Goal: Task Accomplishment & Management: Manage account settings

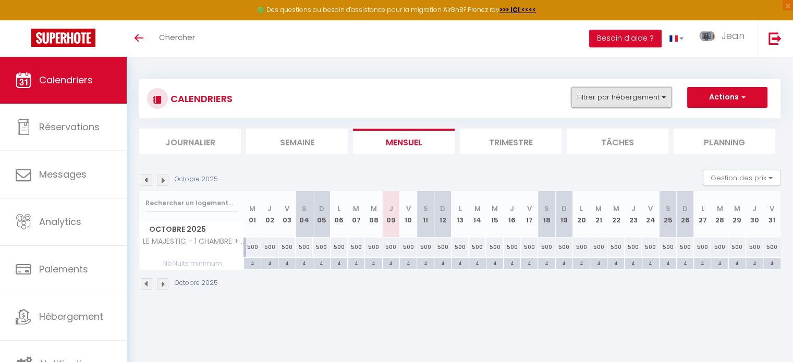
click at [663, 97] on button "Filtrer par hébergement" at bounding box center [621, 97] width 100 height 21
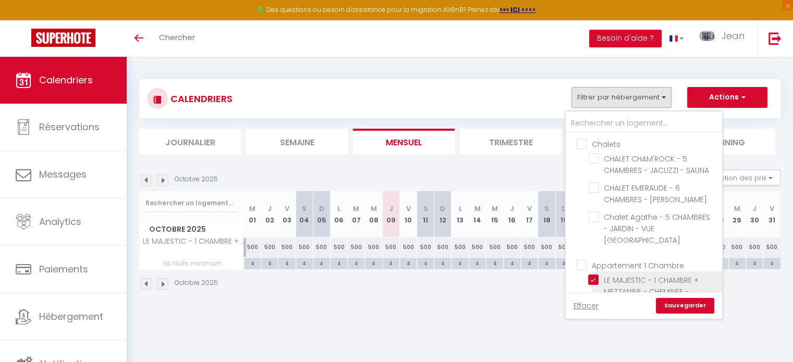
click at [597, 277] on input "LE MAJESTIC - 1 CHAMBRE + MEZZANINE - CHEMINEE - PARKING" at bounding box center [653, 280] width 130 height 10
checkbox input "false"
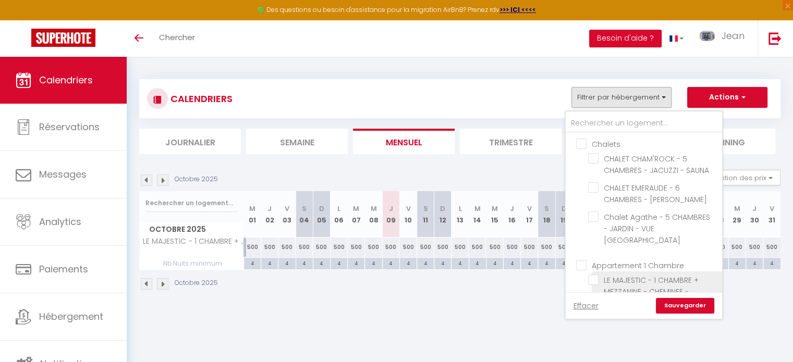
checkbox input "false"
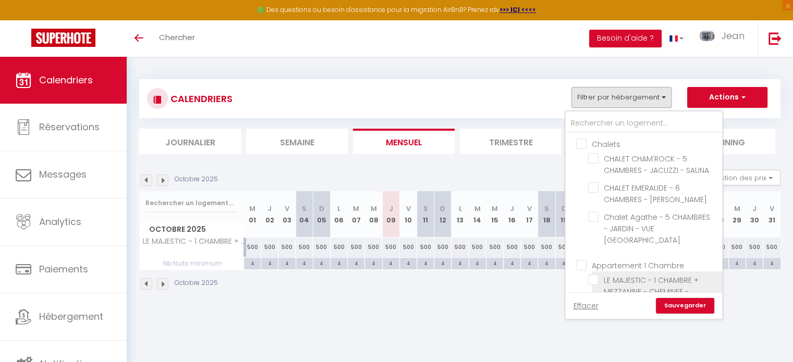
checkbox input "false"
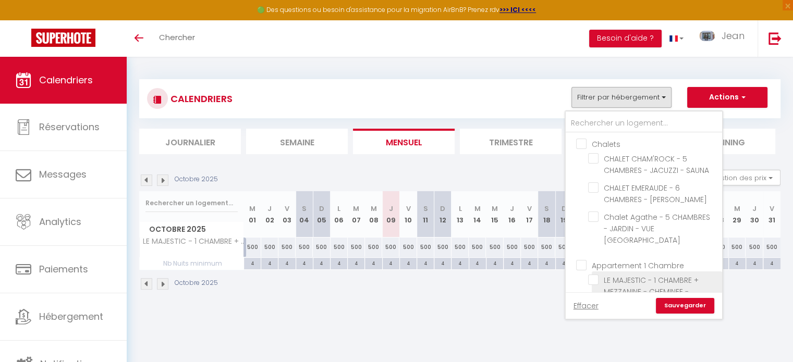
checkbox input "false"
click at [694, 306] on link "Sauvegarder" at bounding box center [685, 306] width 58 height 16
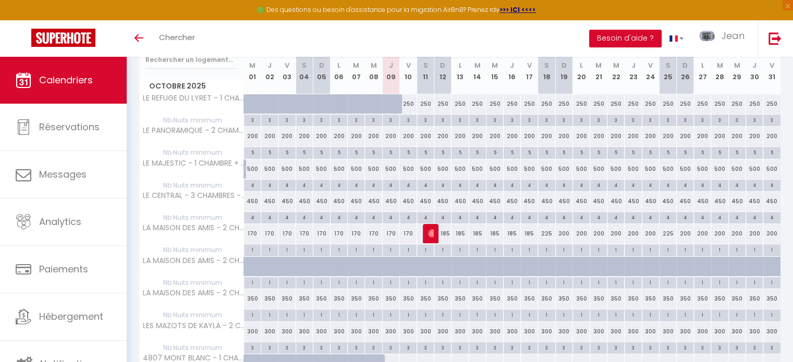
scroll to position [144, 0]
click at [192, 226] on span "LA MAISON DES AMIS - 2 CHAMBRES - REZ DE CHAUSSEE" at bounding box center [247, 223] width 200 height 13
click at [204, 217] on span "LA MAISON DES AMIS - 2 CHAMBRES - REZ DE CHAUSSEE" at bounding box center [247, 223] width 200 height 13
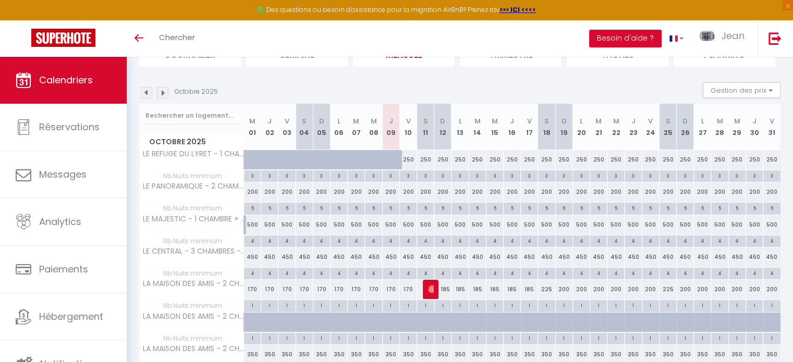
scroll to position [91, 0]
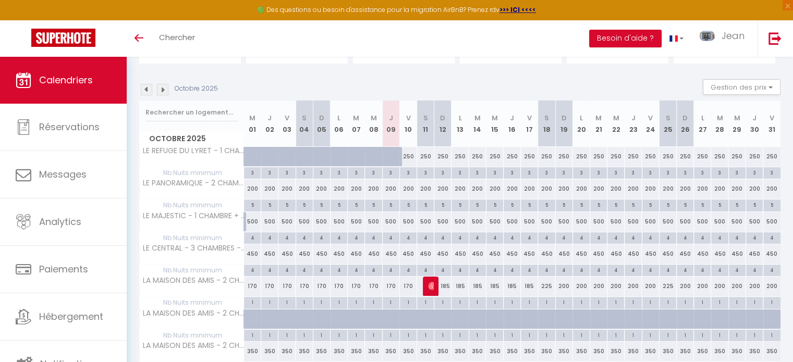
click at [161, 88] on img at bounding box center [162, 89] width 11 height 11
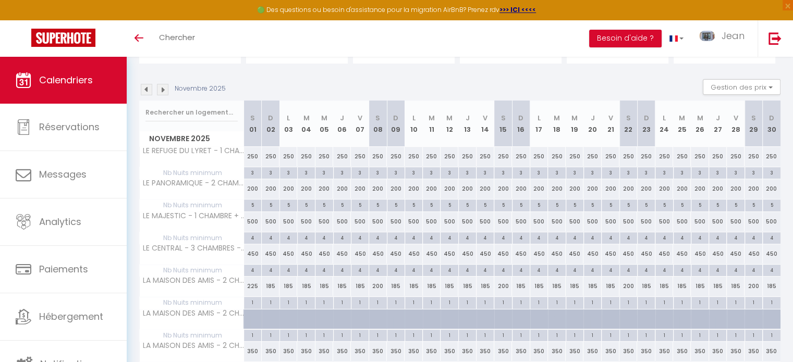
click at [161, 88] on img at bounding box center [162, 89] width 11 height 11
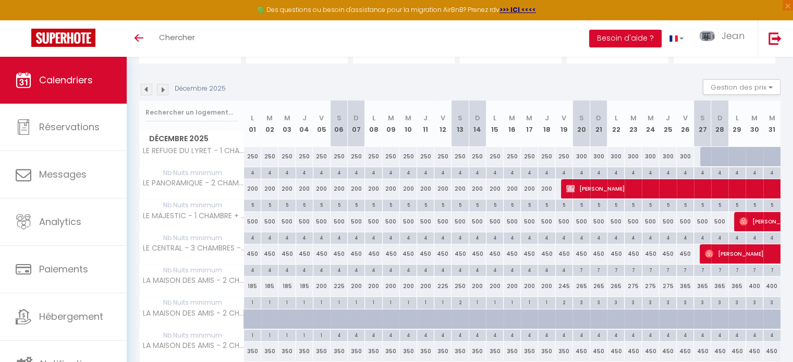
click at [161, 88] on img at bounding box center [162, 89] width 11 height 11
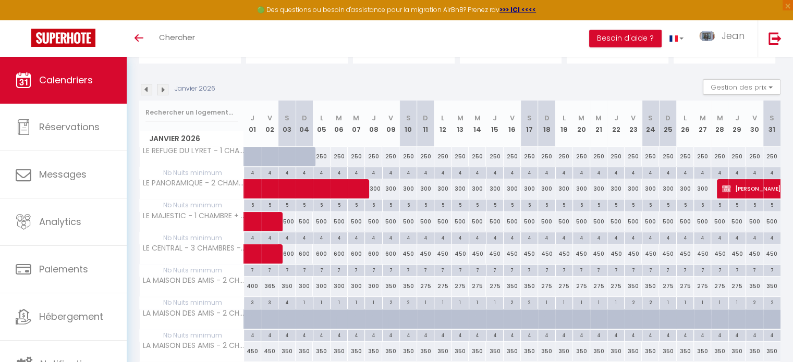
click at [161, 88] on img at bounding box center [162, 89] width 11 height 11
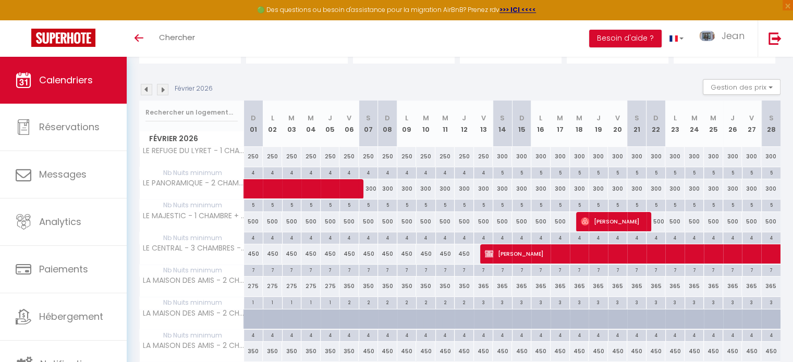
click at [161, 88] on img at bounding box center [162, 89] width 11 height 11
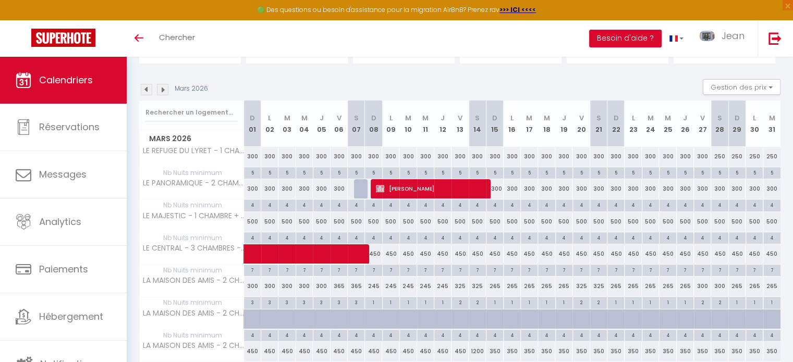
click at [161, 88] on img at bounding box center [162, 89] width 11 height 11
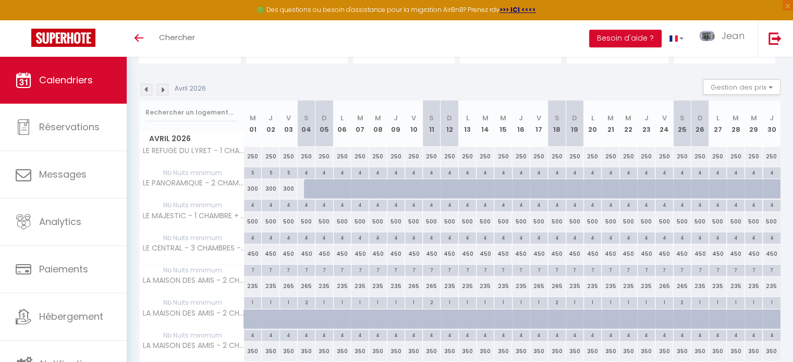
click at [161, 88] on img at bounding box center [162, 89] width 11 height 11
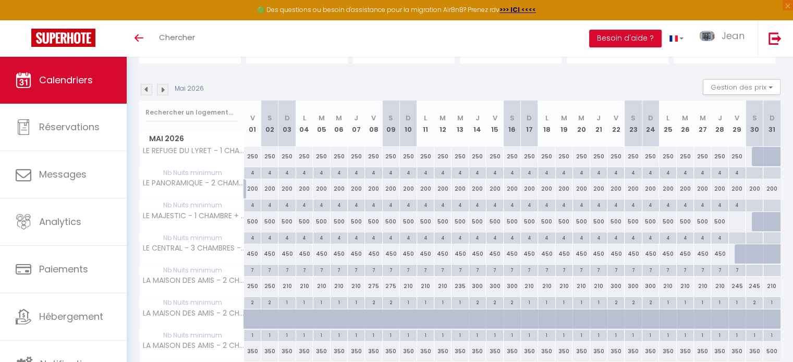
click at [161, 88] on img at bounding box center [162, 89] width 11 height 11
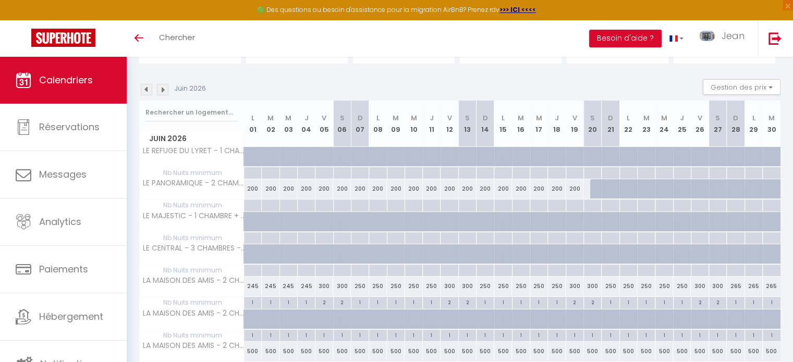
click at [161, 88] on img at bounding box center [162, 89] width 11 height 11
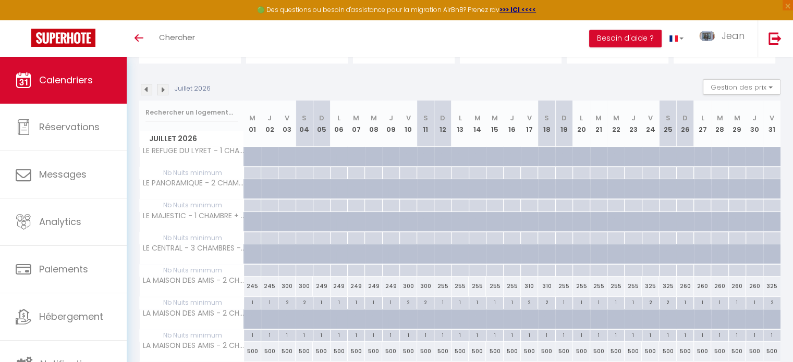
click at [161, 88] on img at bounding box center [162, 89] width 11 height 11
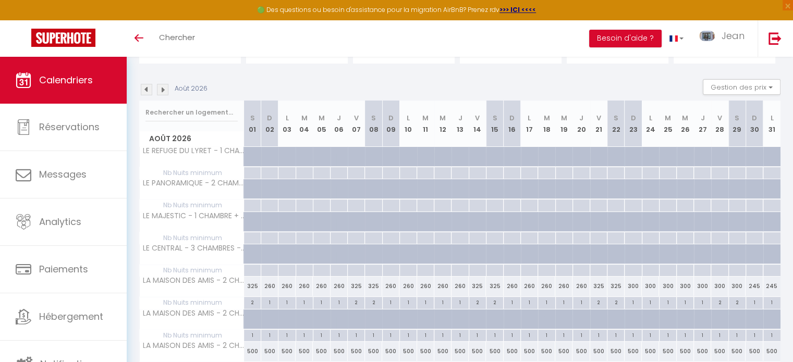
click at [161, 88] on img at bounding box center [162, 89] width 11 height 11
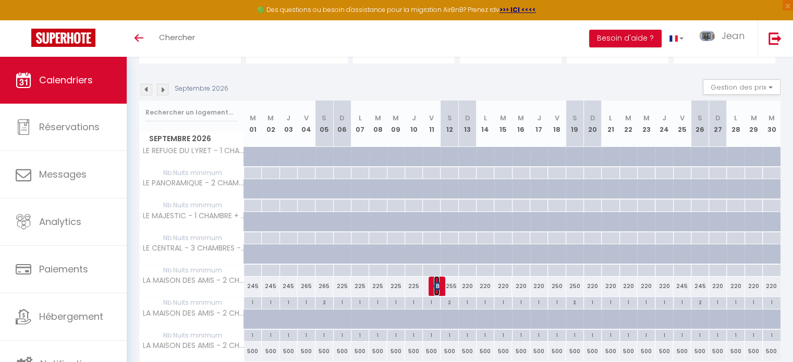
click at [439, 286] on img at bounding box center [438, 286] width 8 height 8
select select "OK"
select select "KO"
select select "0"
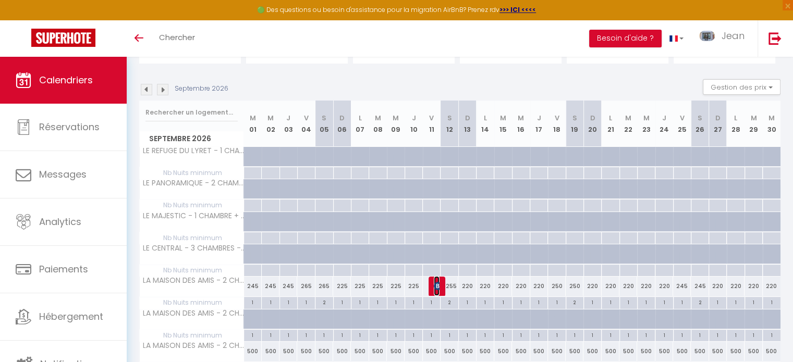
select select "1"
select select
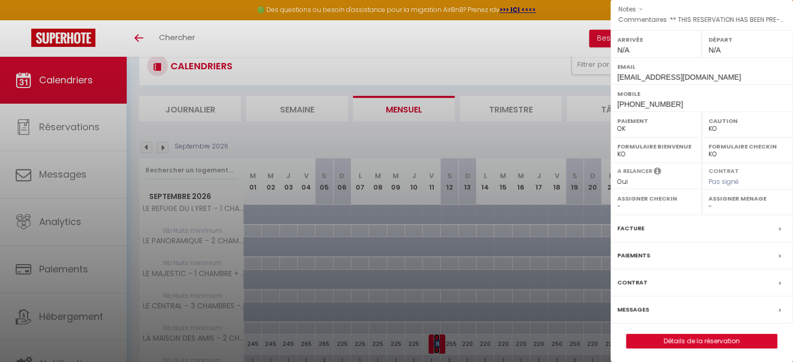
scroll to position [0, 0]
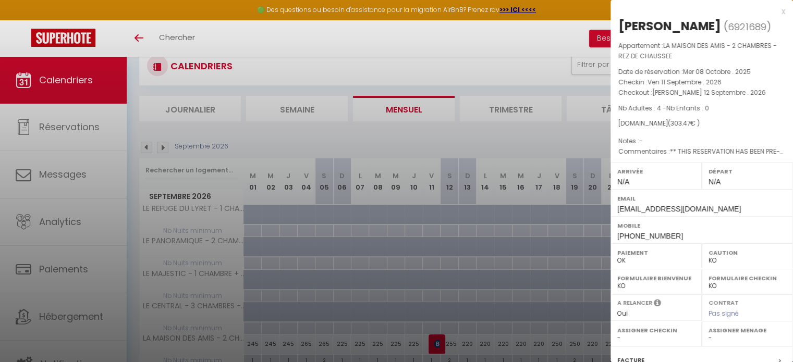
click at [174, 38] on div at bounding box center [396, 181] width 793 height 362
